Goal: Navigation & Orientation: Find specific page/section

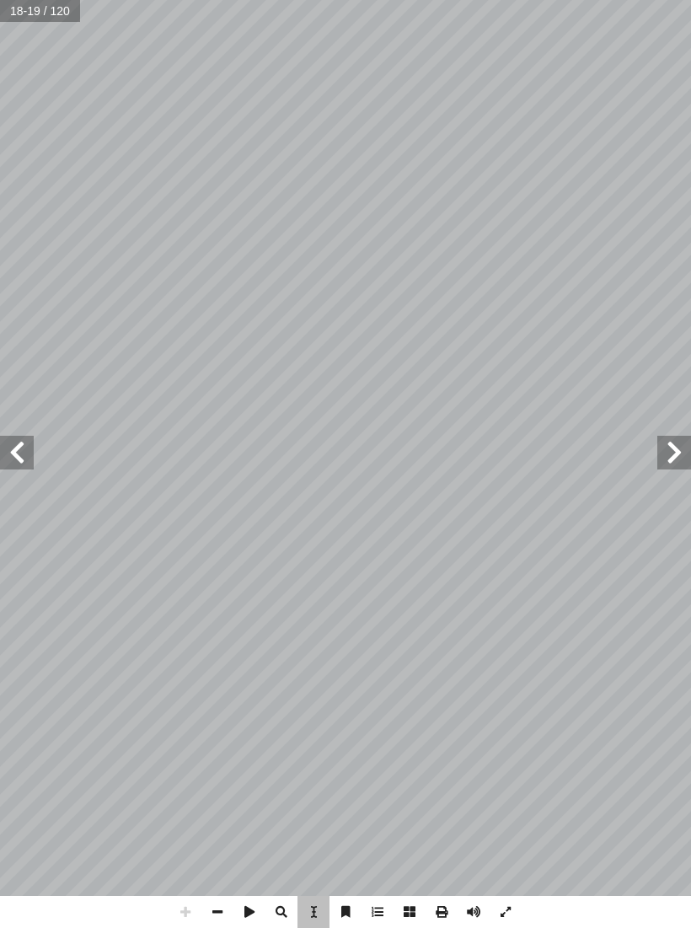
click at [19, 442] on span at bounding box center [17, 453] width 34 height 34
click at [506, 504] on div "١٦ ٢ ٣ ٤ ١ ١ ِ اس � الن ِ ض ْ ع َ ب ُ ة َ م ْ س ِ ق ُ يء ِ ج َ ت ْ د َ ق َ ، ف …" at bounding box center [694, 492] width 696 height 629
click at [567, 470] on div "١٦ ٢ ٣ ٤ ١ ١ ِ اس � الن ِ ض ْ ع َ ب ُ ة َ م ْ س ِ ق ُ يء ِ ج َ ت ْ د َ ق َ ، ف …" at bounding box center [694, 492] width 696 height 629
click at [598, 450] on span "ي" at bounding box center [605, 445] width 18 height 15
click at [16, 446] on span at bounding box center [17, 453] width 34 height 34
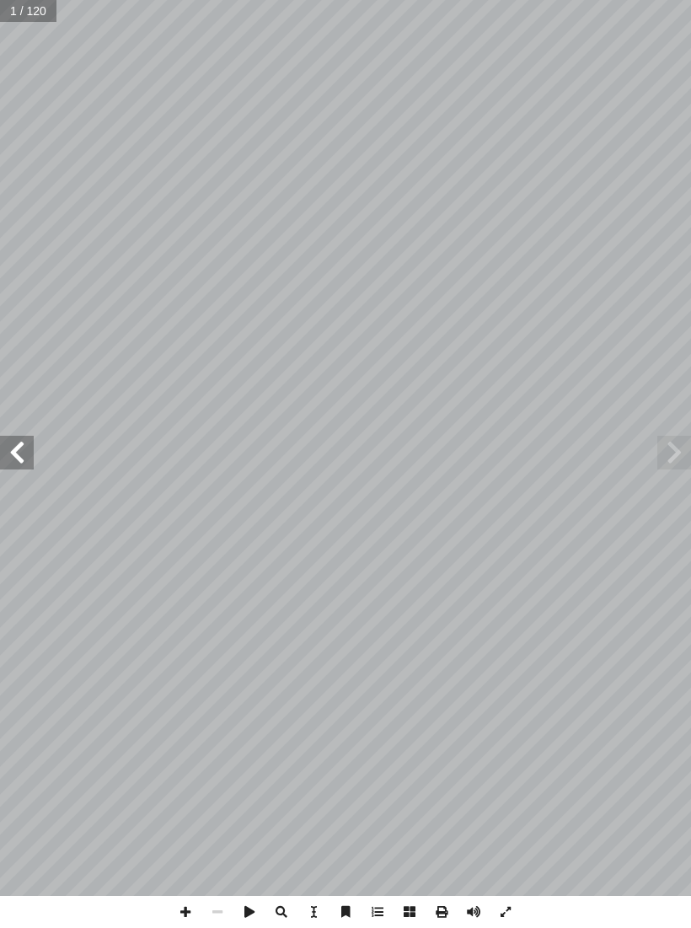
click at [8, 440] on span at bounding box center [17, 453] width 34 height 34
click at [8, 444] on span at bounding box center [17, 453] width 34 height 34
click at [22, 448] on span at bounding box center [17, 453] width 34 height 34
click at [18, 449] on span at bounding box center [17, 453] width 34 height 34
click at [19, 448] on span at bounding box center [17, 453] width 34 height 34
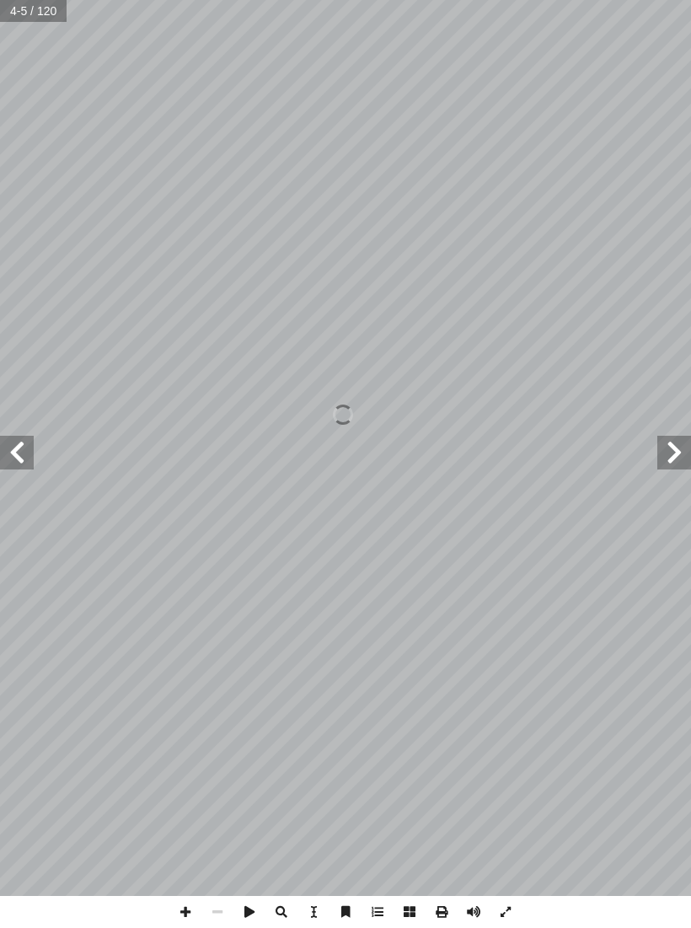
click at [18, 446] on span at bounding box center [17, 453] width 34 height 34
click at [30, 436] on span at bounding box center [17, 453] width 34 height 34
click at [22, 439] on span at bounding box center [17, 453] width 34 height 34
click at [23, 443] on span at bounding box center [17, 453] width 34 height 34
